Goal: Find specific page/section: Find specific page/section

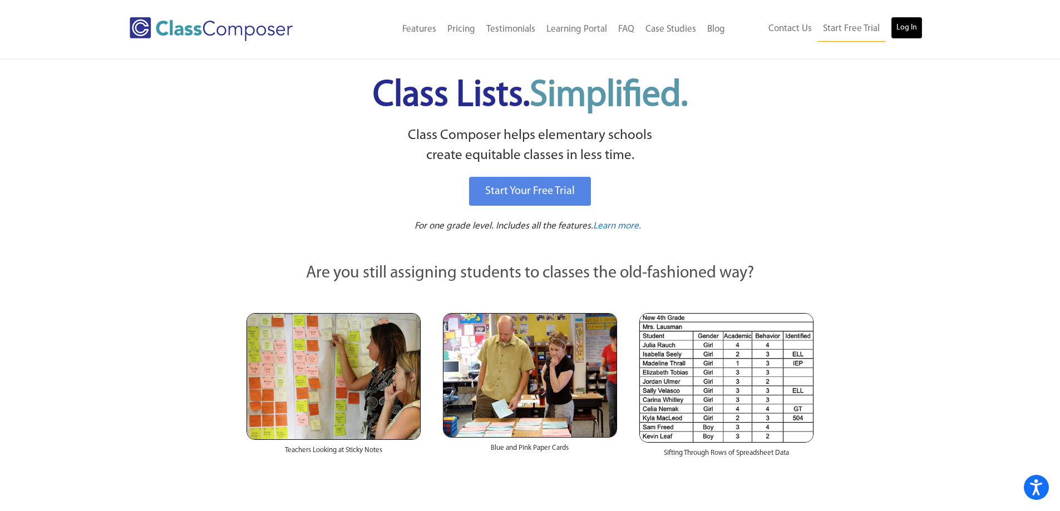
click at [913, 18] on link "Log In" at bounding box center [907, 28] width 32 height 22
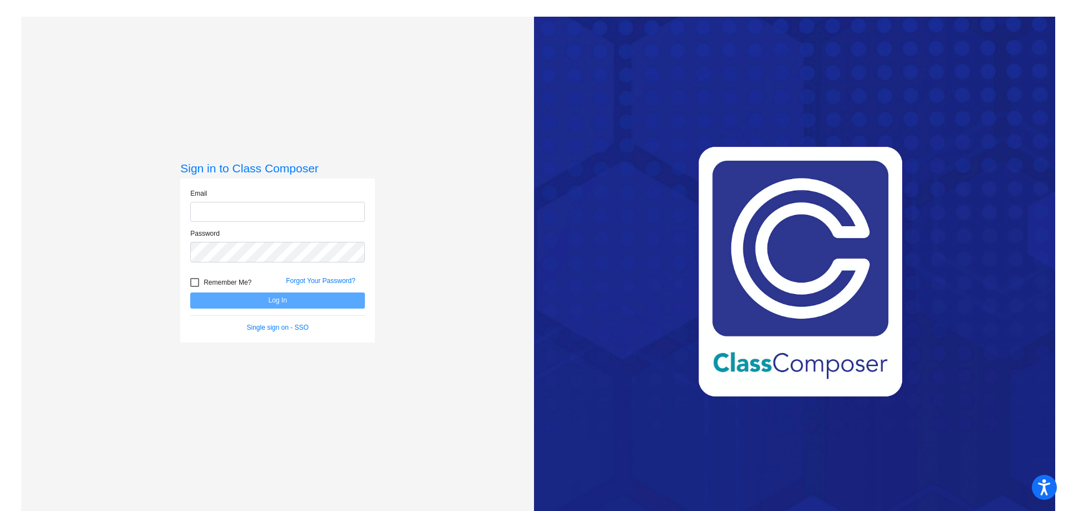
click at [244, 214] on input "email" at bounding box center [277, 212] width 175 height 21
type input "itaot@platteco.k12.mo.us"
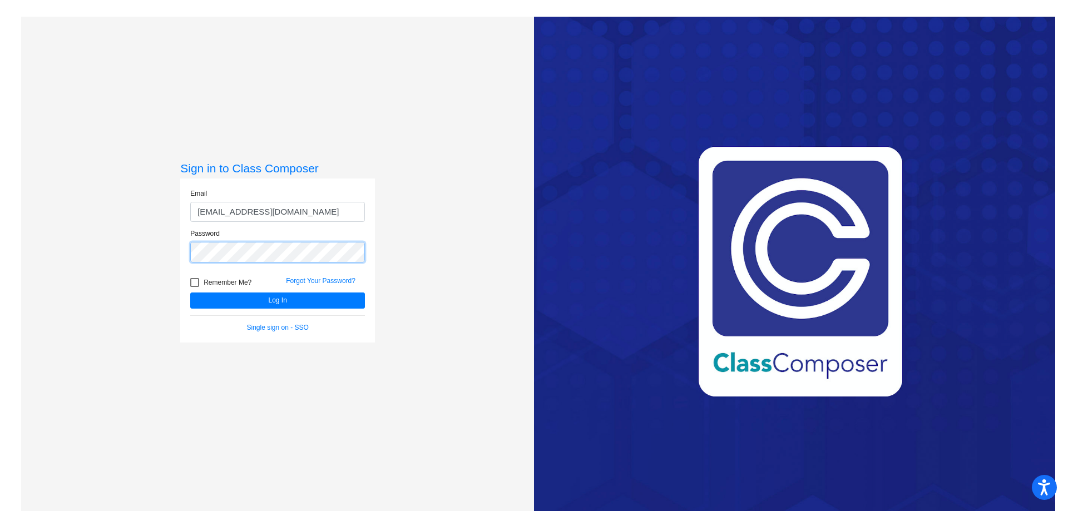
click at [190, 293] on button "Log In" at bounding box center [277, 301] width 175 height 16
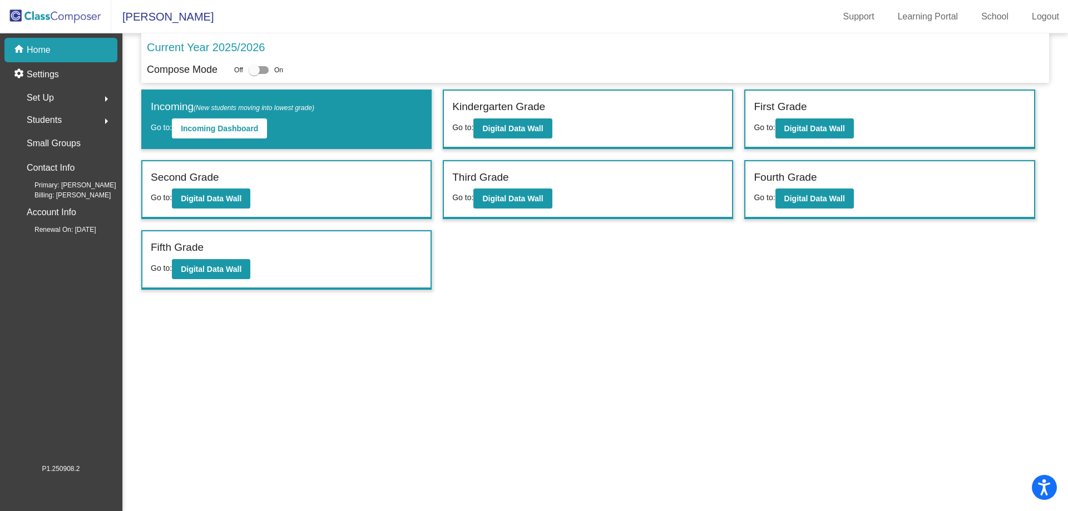
click at [88, 120] on div "Students arrow_right" at bounding box center [64, 120] width 106 height 22
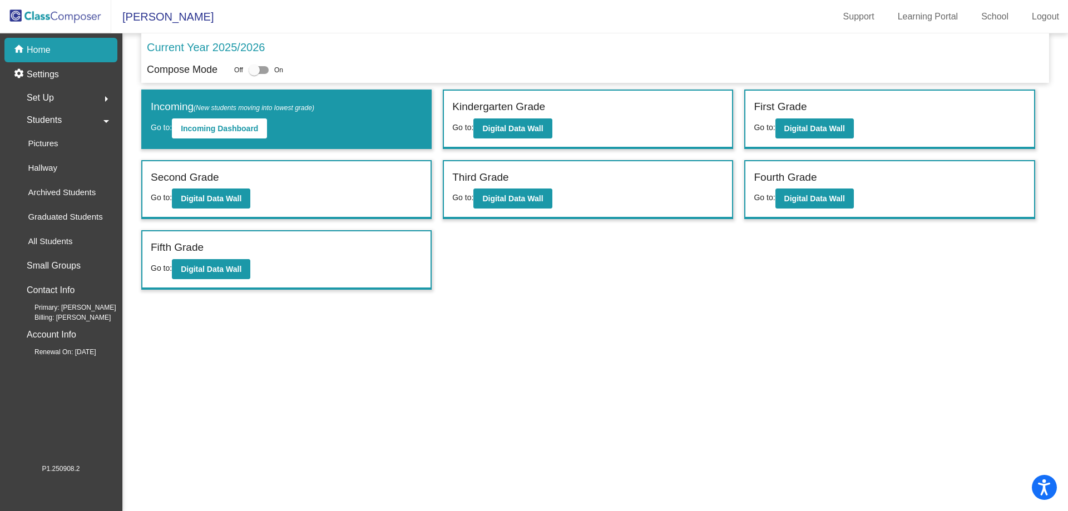
click at [107, 122] on mat-icon "arrow_drop_down" at bounding box center [106, 121] width 13 height 13
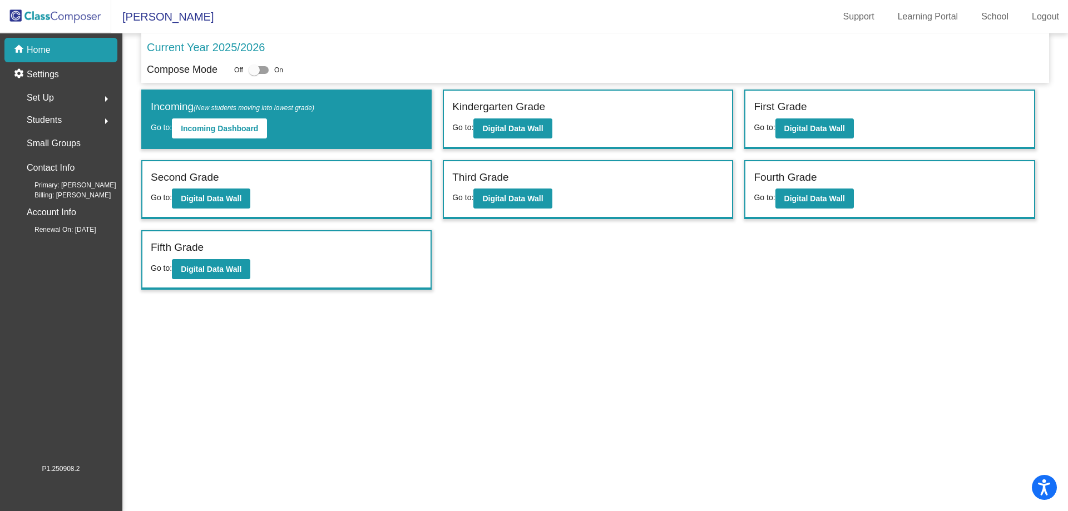
click at [70, 121] on div "Students arrow_right" at bounding box center [64, 120] width 106 height 22
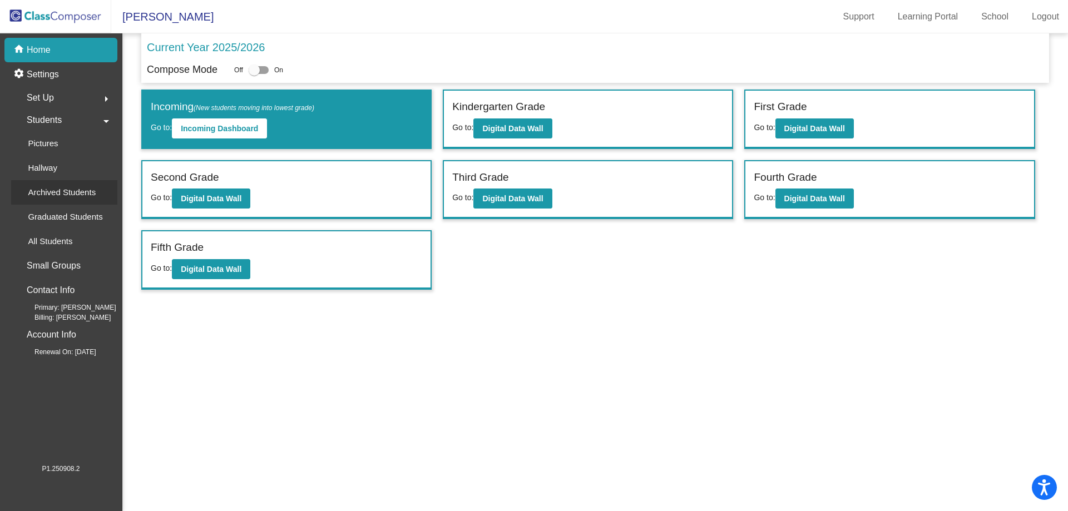
click at [75, 189] on p "Archived Students" at bounding box center [62, 192] width 68 height 13
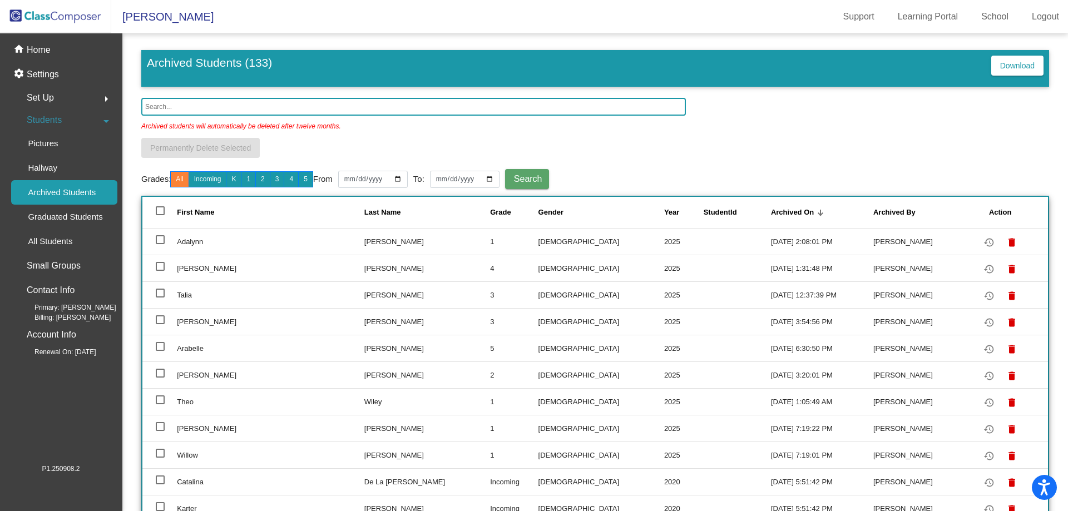
click at [179, 105] on input "text" at bounding box center [413, 107] width 545 height 18
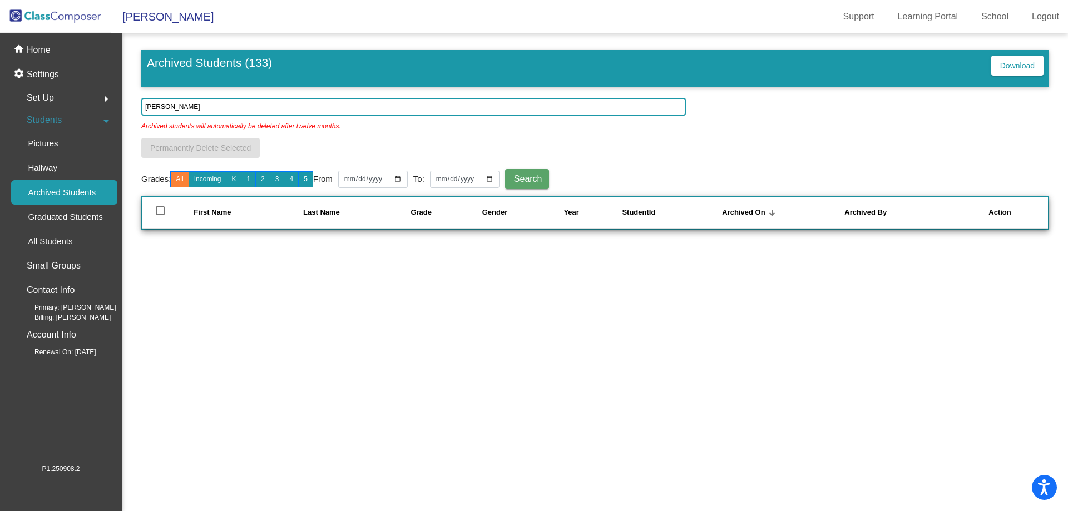
type input "obert"
drag, startPoint x: 168, startPoint y: 107, endPoint x: 116, endPoint y: 107, distance: 52.3
click at [116, 107] on mat-sidenav-container "home Home settings Settings Set Up arrow_right Students arrow_drop_down Picture…" at bounding box center [534, 272] width 1068 height 478
click at [188, 99] on input "obert" at bounding box center [413, 107] width 545 height 18
click at [179, 106] on input "obert" at bounding box center [413, 107] width 545 height 18
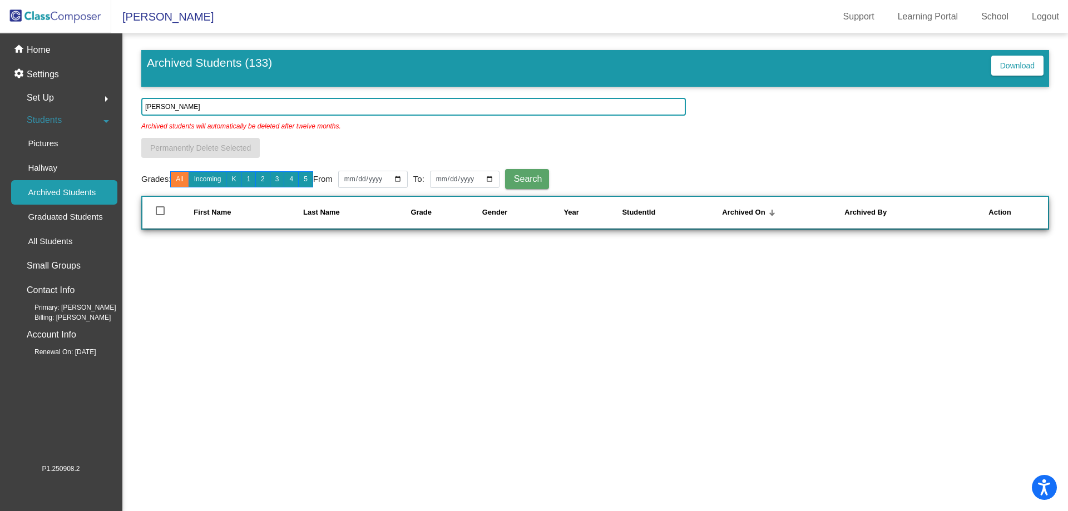
drag, startPoint x: 178, startPoint y: 106, endPoint x: 145, endPoint y: 108, distance: 32.9
click at [145, 108] on input "obert" at bounding box center [413, 107] width 545 height 18
drag, startPoint x: 172, startPoint y: 104, endPoint x: 134, endPoint y: 104, distance: 37.8
click at [134, 104] on mat-sidenav-content "Archived Students (133) Download obert Archived students will automatically be …" at bounding box center [595, 272] width 946 height 478
type input "ezekiel"
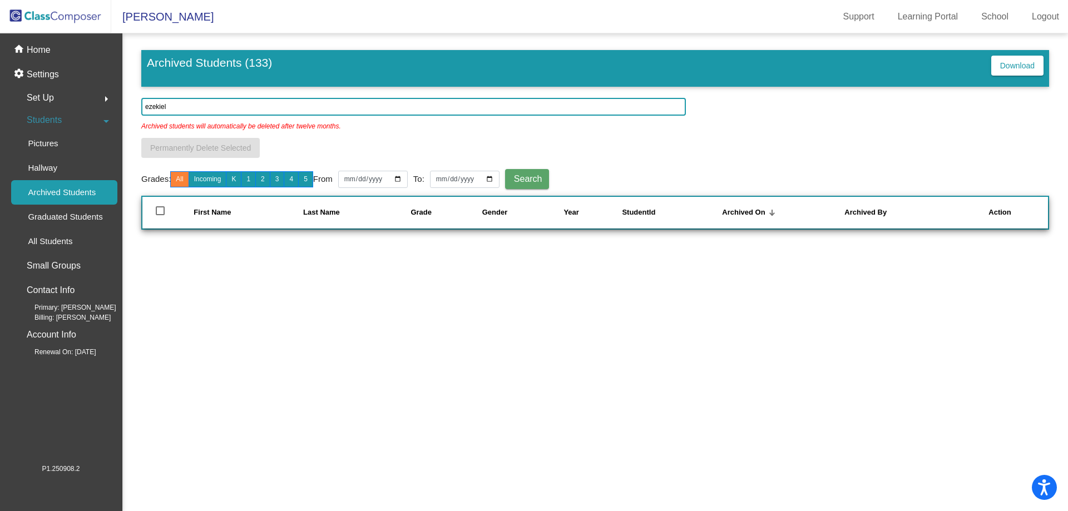
click at [385, 382] on mat-sidenav-content "Archived Students (133) Download ezekiel Archived students will automatically b…" at bounding box center [595, 272] width 946 height 478
